Goal: Information Seeking & Learning: Learn about a topic

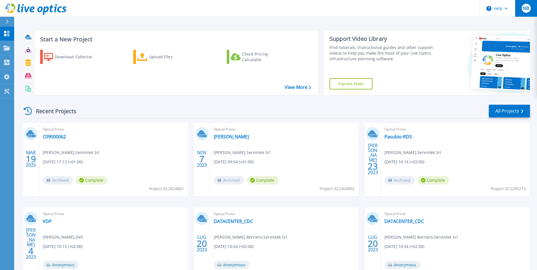
click at [529, 7] on span "NB" at bounding box center [526, 8] width 6 height 5
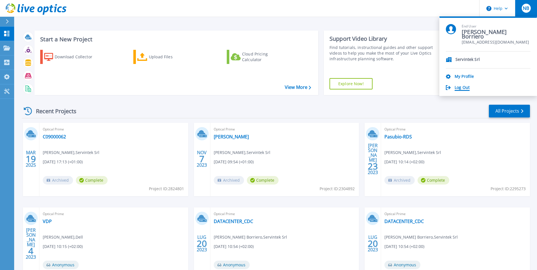
click at [464, 89] on link "Log Out" at bounding box center [462, 87] width 15 height 5
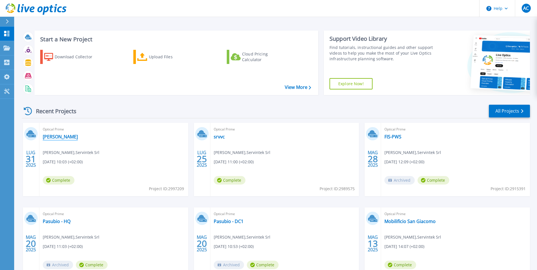
click at [44, 136] on link "[PERSON_NAME]" at bounding box center [60, 137] width 35 height 6
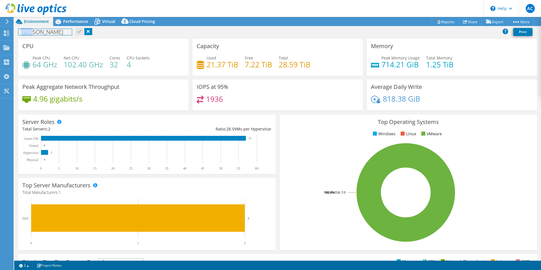
drag, startPoint x: 15, startPoint y: 29, endPoint x: 35, endPoint y: 48, distance: 27.6
click at [35, 48] on div "Project Actions Project Actions Reports Share Export vSAN ReadyNode Sizer" at bounding box center [277, 143] width 527 height 253
click at [276, 42] on div "Capacity Used 21.37 TiB Free 7.22 TiB Total 28.59 TiB" at bounding box center [278, 57] width 170 height 37
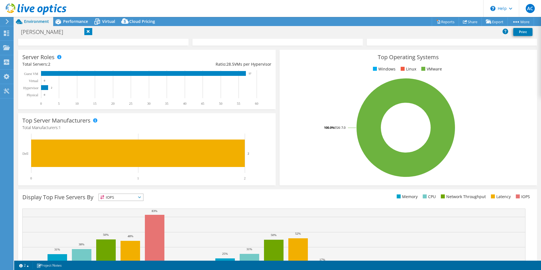
scroll to position [85, 0]
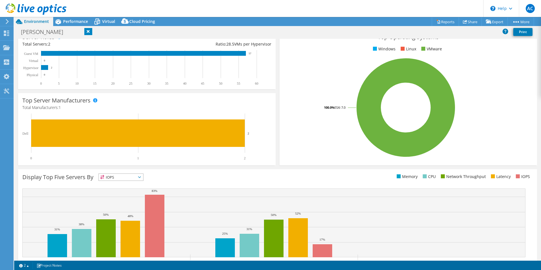
click at [142, 177] on span "IOPS" at bounding box center [121, 177] width 44 height 7
click at [303, 145] on rect at bounding box center [406, 107] width 244 height 99
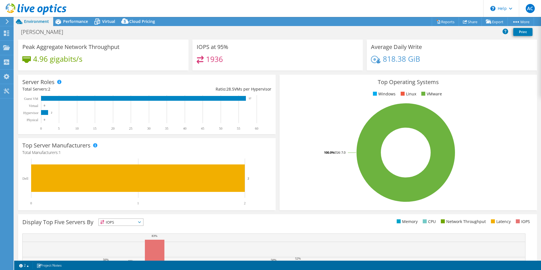
scroll to position [0, 0]
